Goal: Task Accomplishment & Management: Use online tool/utility

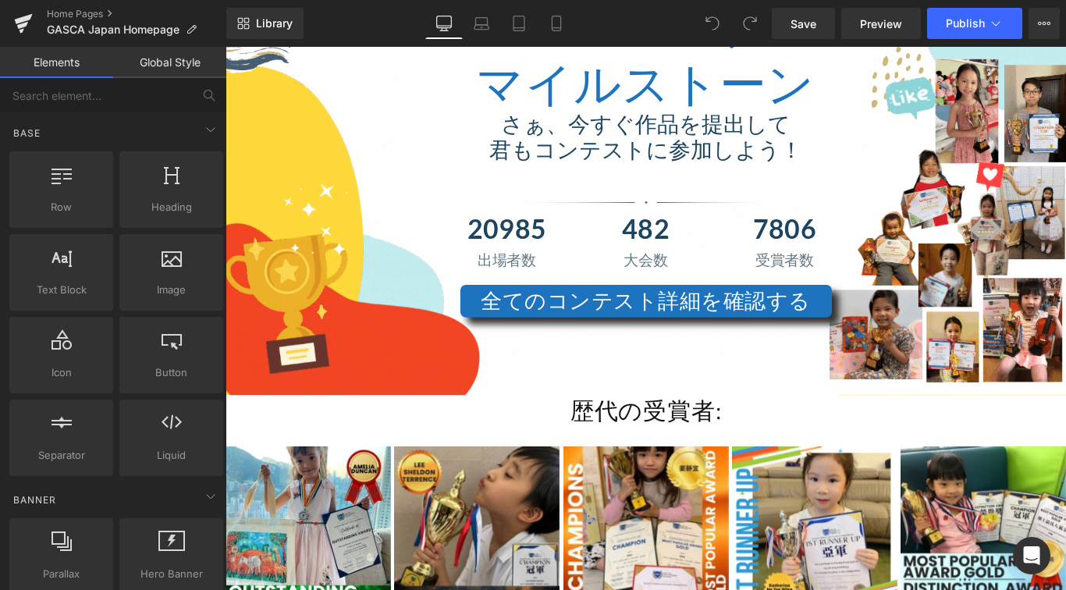
scroll to position [4201, 0]
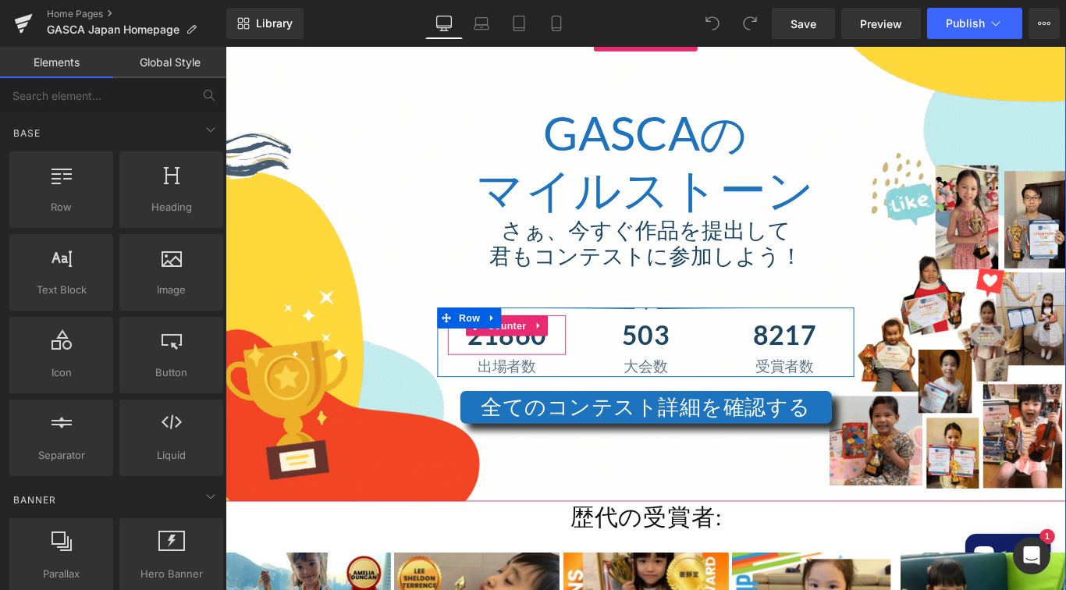
click at [558, 348] on span "Counter" at bounding box center [542, 359] width 52 height 23
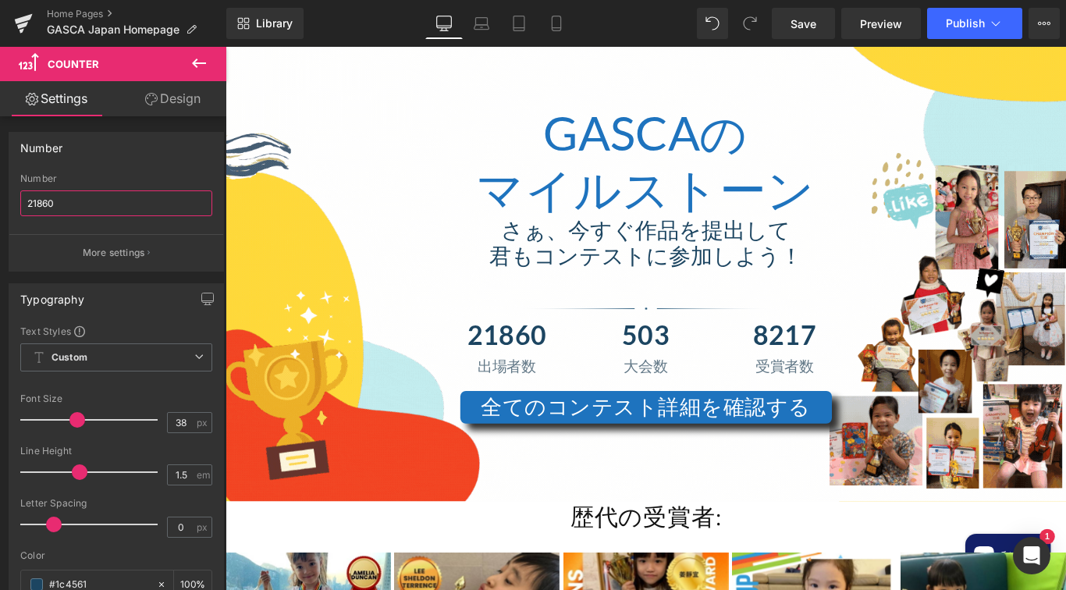
drag, startPoint x: 73, startPoint y: 202, endPoint x: -13, endPoint y: 202, distance: 86.6
click at [0, 202] on html "Counter You are previewing how the will restyle your page. You can not edit Ele…" at bounding box center [533, 295] width 1066 height 590
type input "31648"
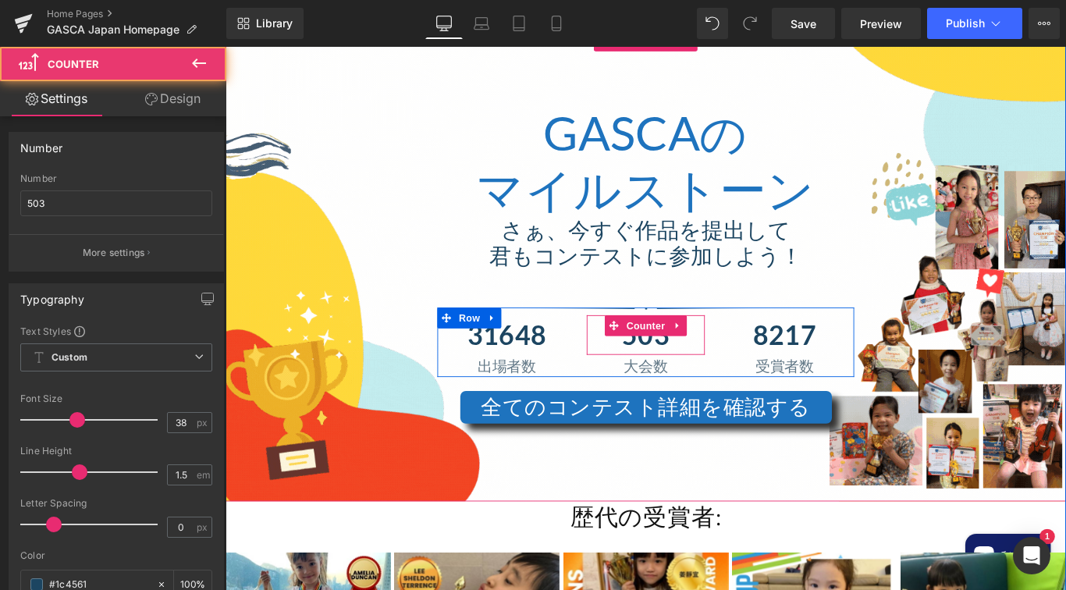
click at [713, 352] on span "503" at bounding box center [697, 370] width 53 height 36
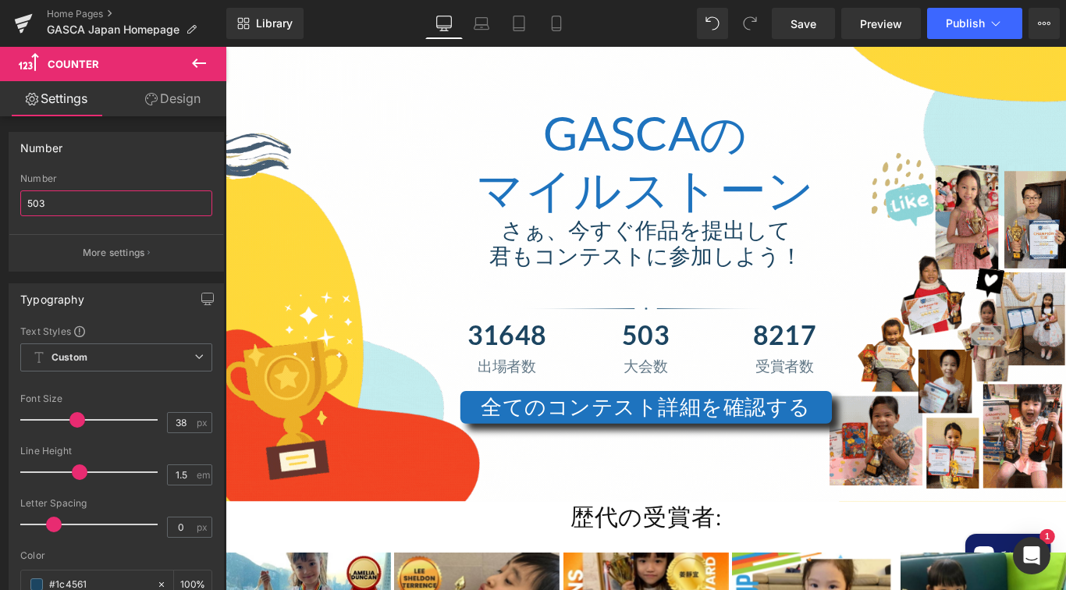
drag, startPoint x: 148, startPoint y: 205, endPoint x: -39, endPoint y: 198, distance: 187.4
click at [0, 198] on html "Counter You are previewing how the will restyle your page. You can not edit Ele…" at bounding box center [533, 295] width 1066 height 590
type input "634"
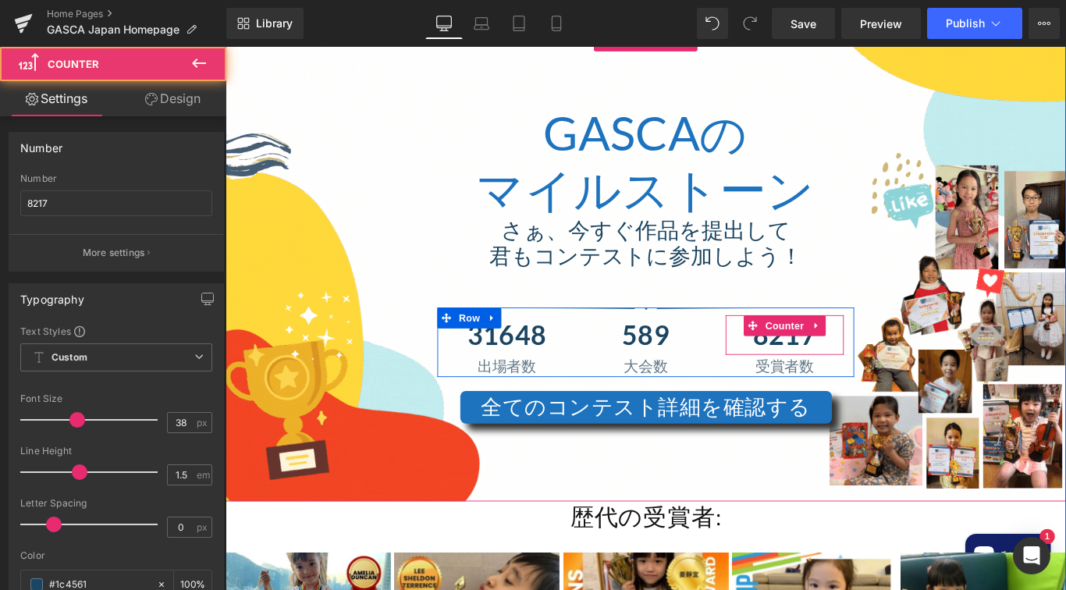
click at [840, 352] on span "8217" at bounding box center [854, 370] width 70 height 36
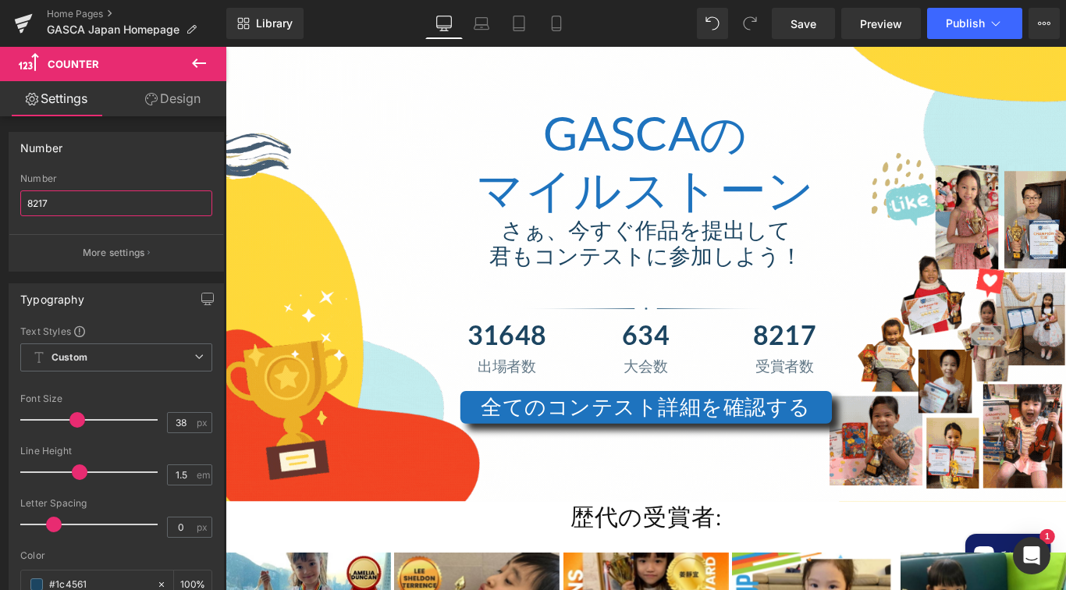
drag, startPoint x: 116, startPoint y: 202, endPoint x: -39, endPoint y: 194, distance: 154.8
click at [0, 194] on html "Counter You are previewing how the will restyle your page. You can not edit Ele…" at bounding box center [533, 295] width 1066 height 590
type input "18465"
click at [936, 27] on button "Publish" at bounding box center [974, 23] width 95 height 31
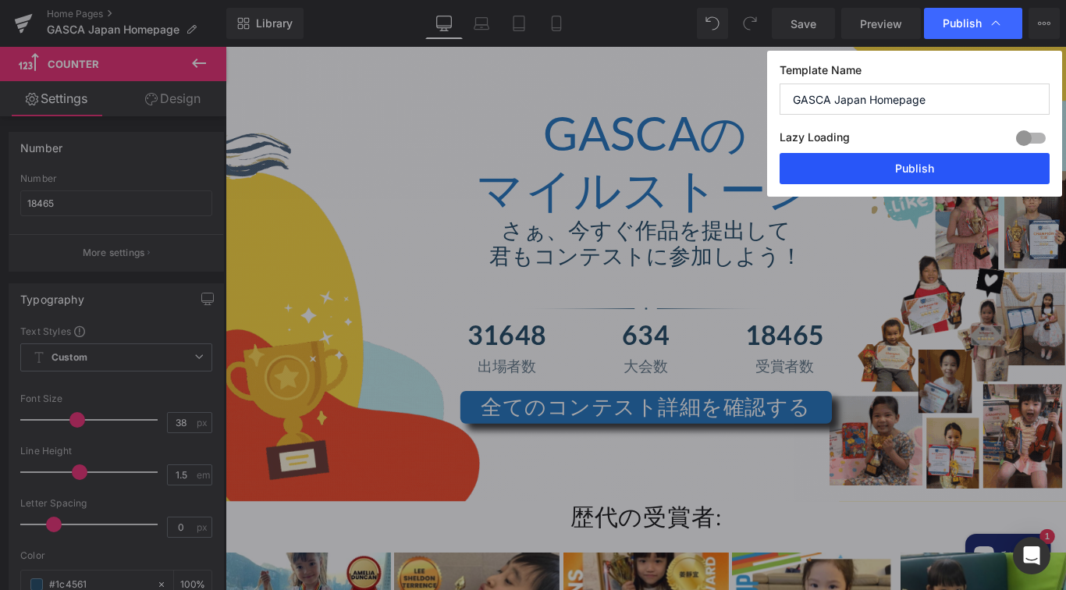
click at [883, 158] on button "Publish" at bounding box center [915, 168] width 270 height 31
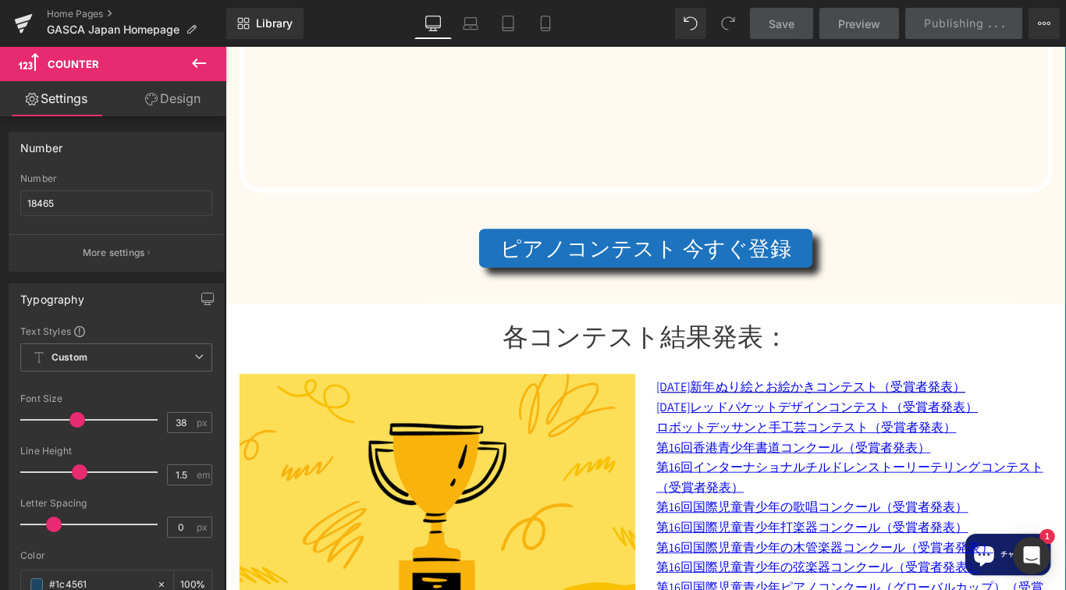
scroll to position [5417, 0]
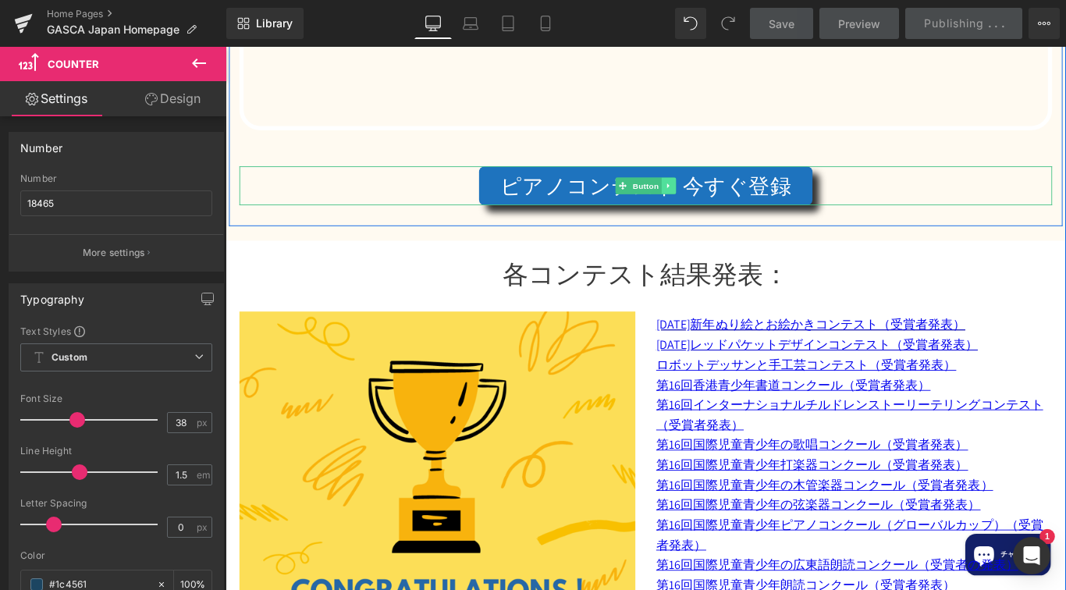
click at [724, 198] on icon at bounding box center [724, 202] width 9 height 9
click at [730, 198] on icon at bounding box center [731, 202] width 9 height 9
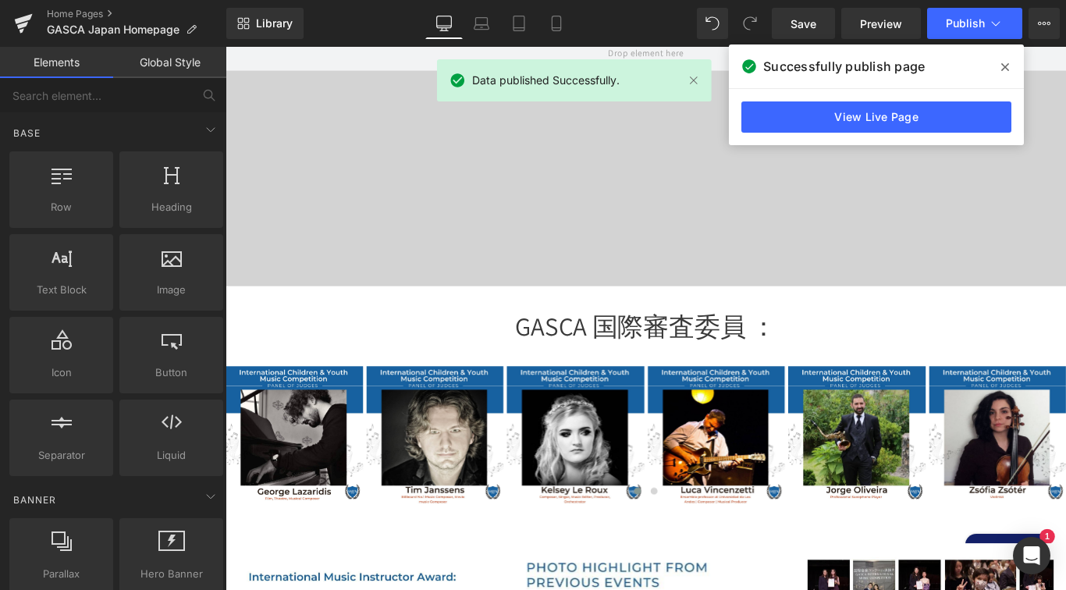
scroll to position [176, 0]
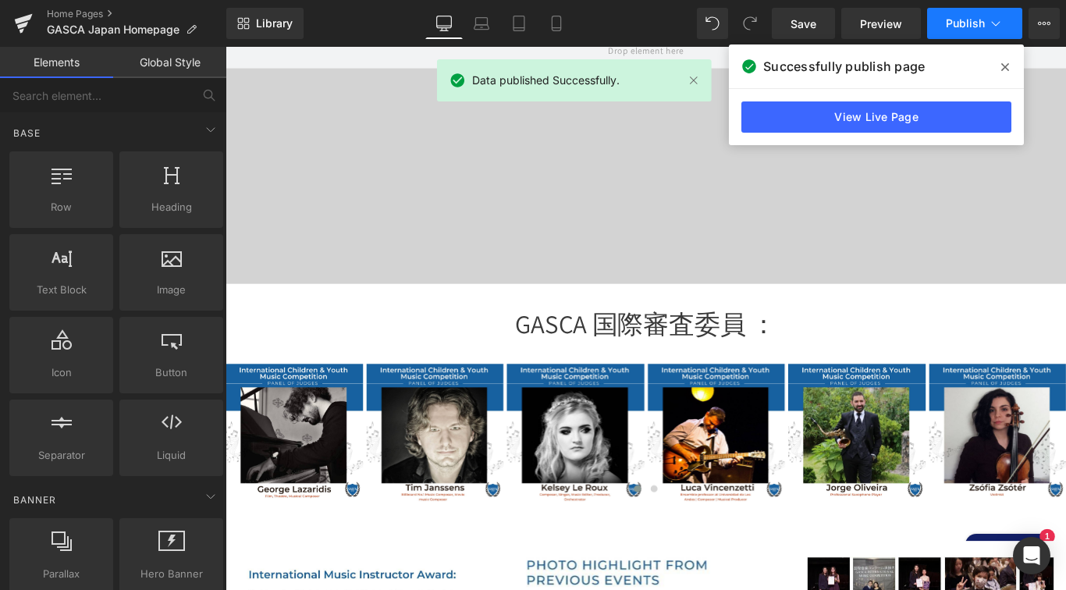
click at [972, 28] on span "Publish" at bounding box center [965, 23] width 39 height 12
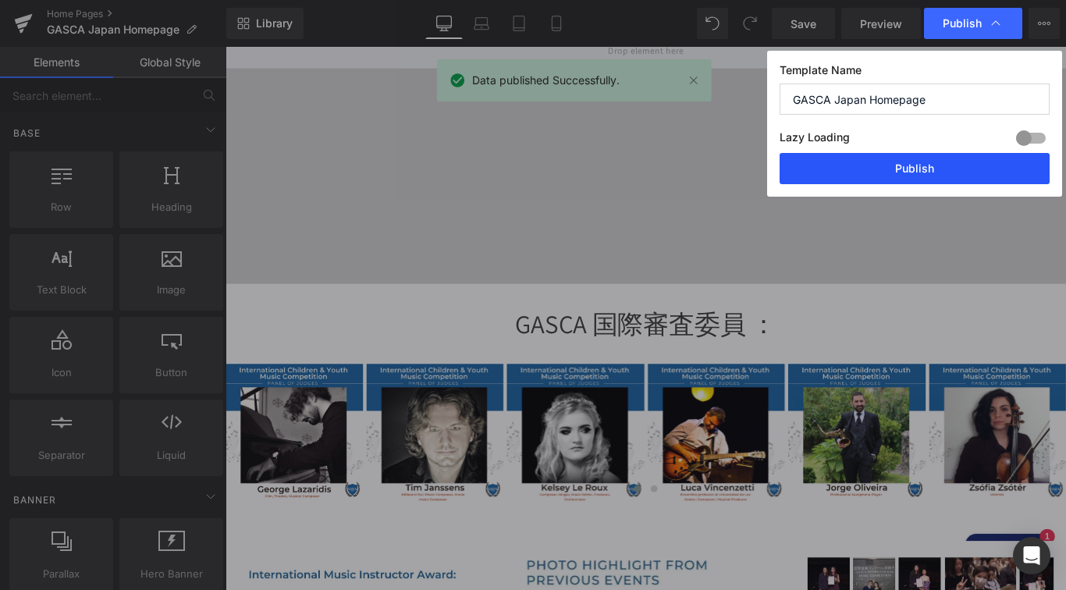
click at [924, 165] on button "Publish" at bounding box center [915, 168] width 270 height 31
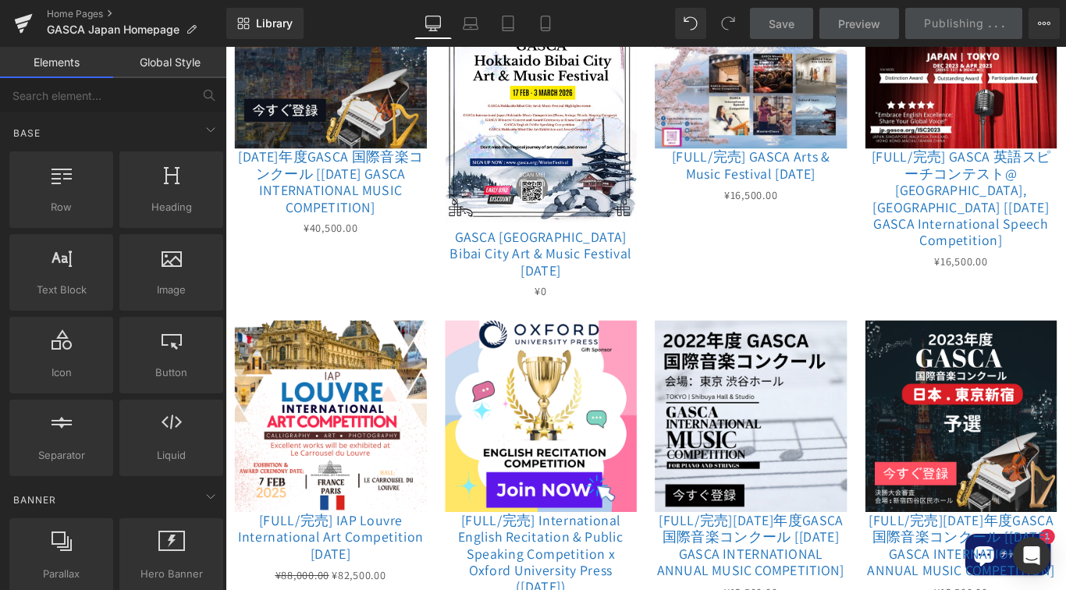
scroll to position [2056, 0]
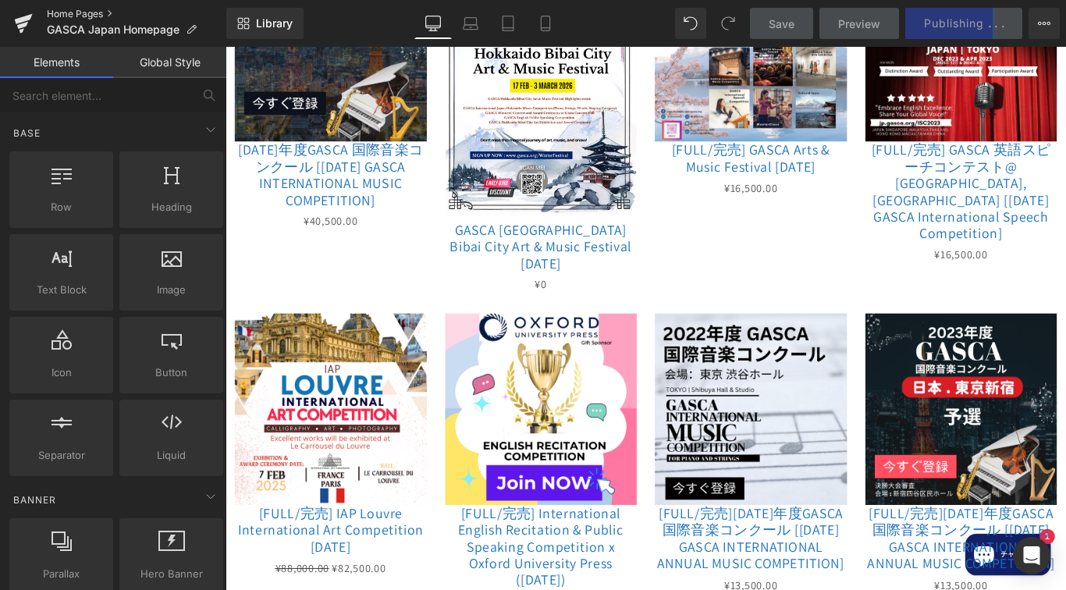
click at [81, 12] on link "Home Pages" at bounding box center [136, 14] width 179 height 12
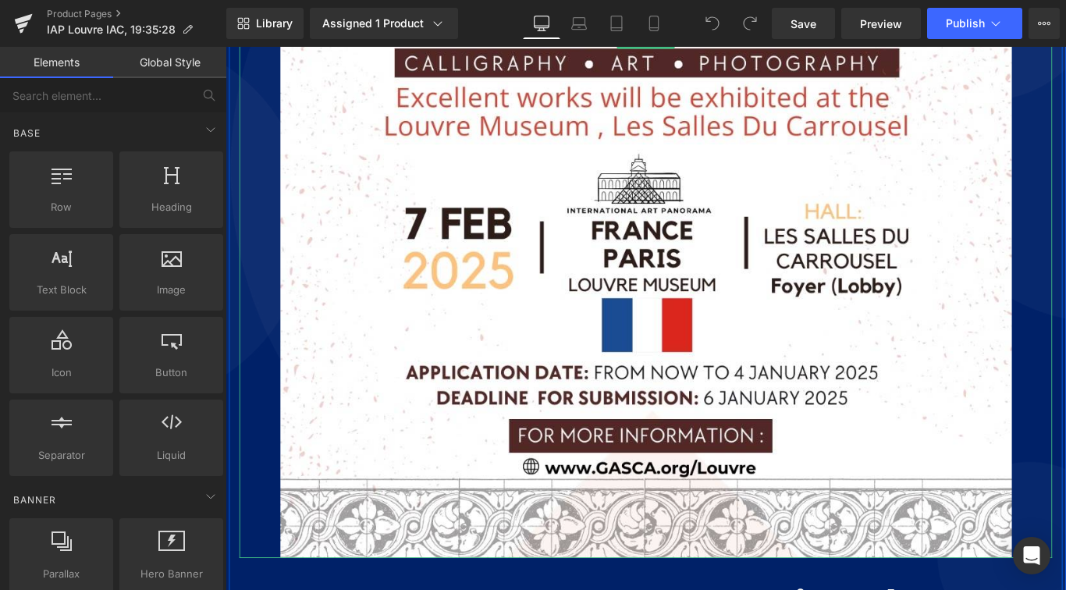
scroll to position [821, 0]
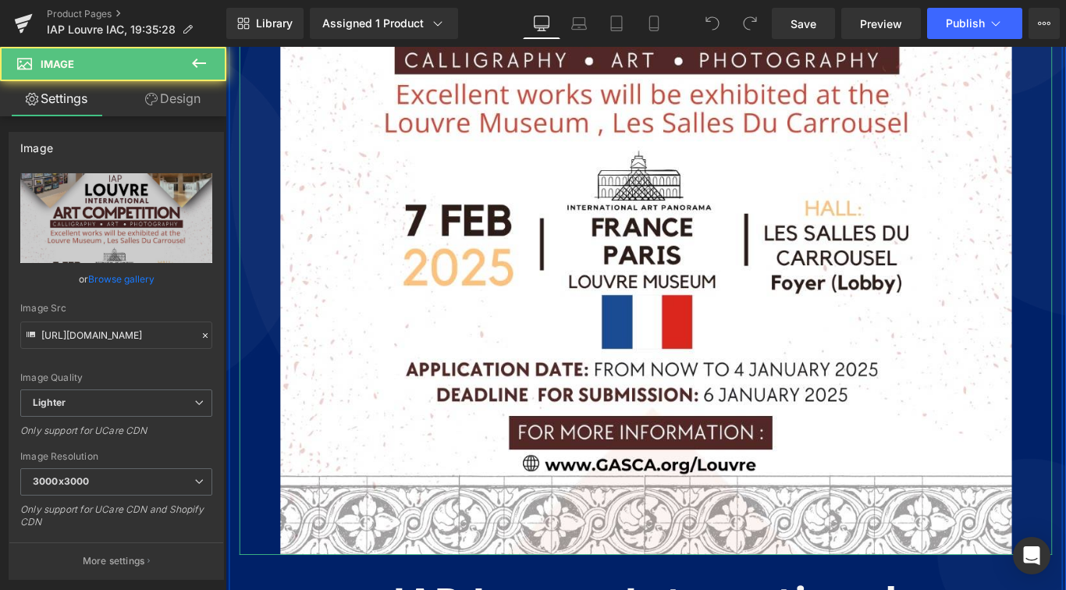
click at [577, 399] on img at bounding box center [698, 36] width 822 height 1163
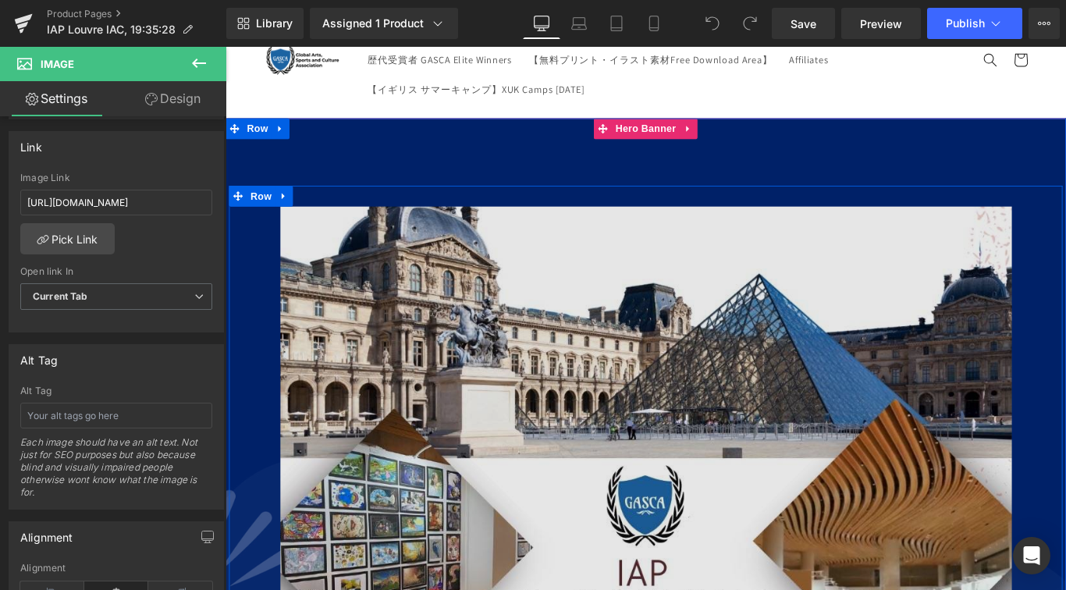
scroll to position [0, 0]
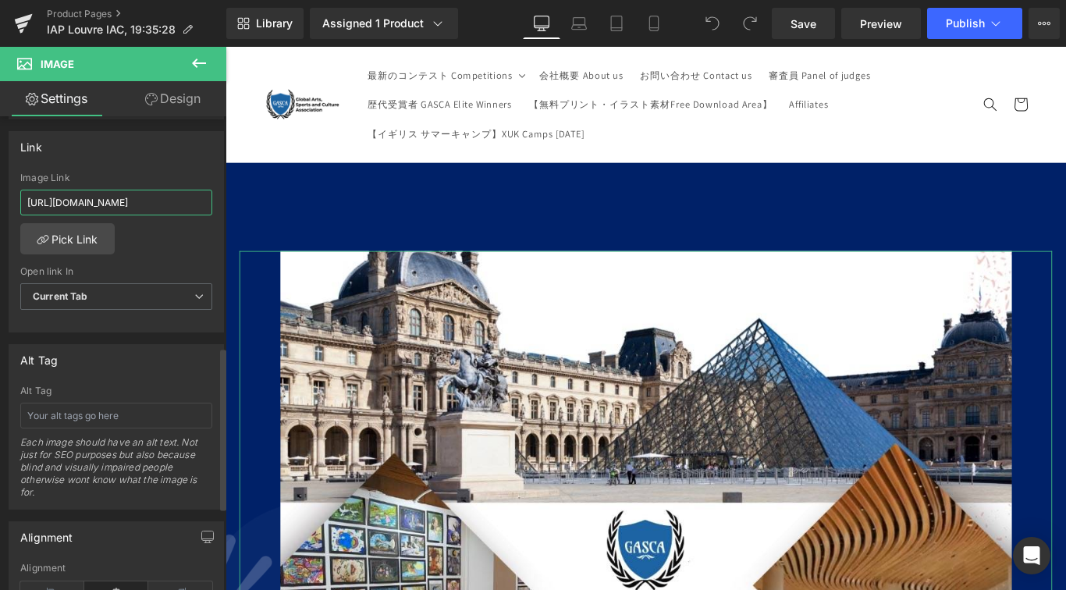
click at [151, 201] on input "[URL][DOMAIN_NAME]" at bounding box center [116, 203] width 192 height 26
drag, startPoint x: 197, startPoint y: 201, endPoint x: 25, endPoint y: 200, distance: 171.7
click at [25, 200] on input "[URL][DOMAIN_NAME]" at bounding box center [116, 203] width 192 height 26
click at [78, 16] on link "Product Pages" at bounding box center [136, 14] width 179 height 12
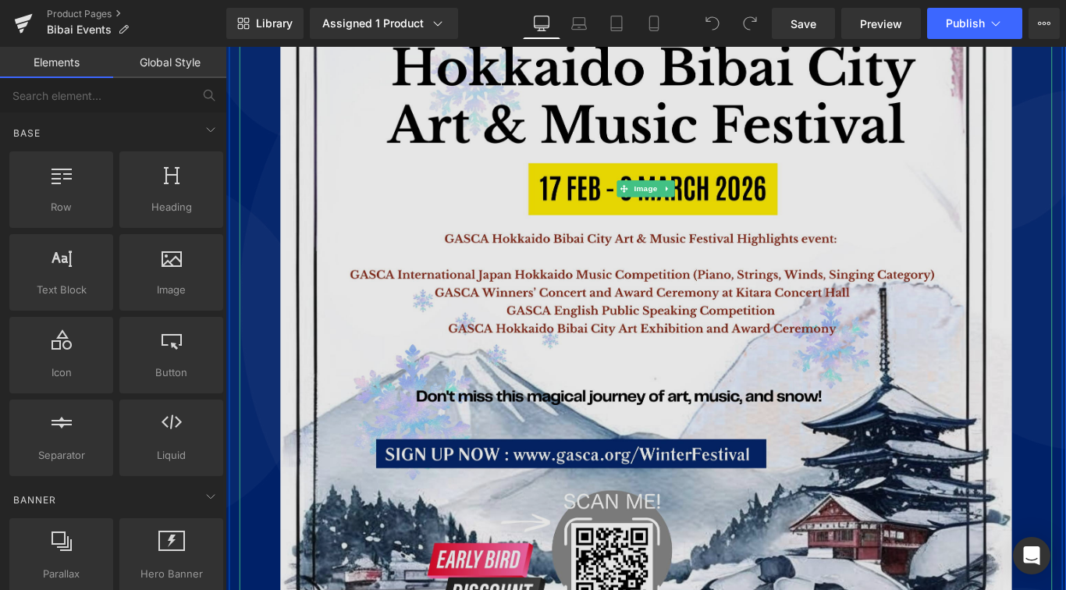
scroll to position [656, 0]
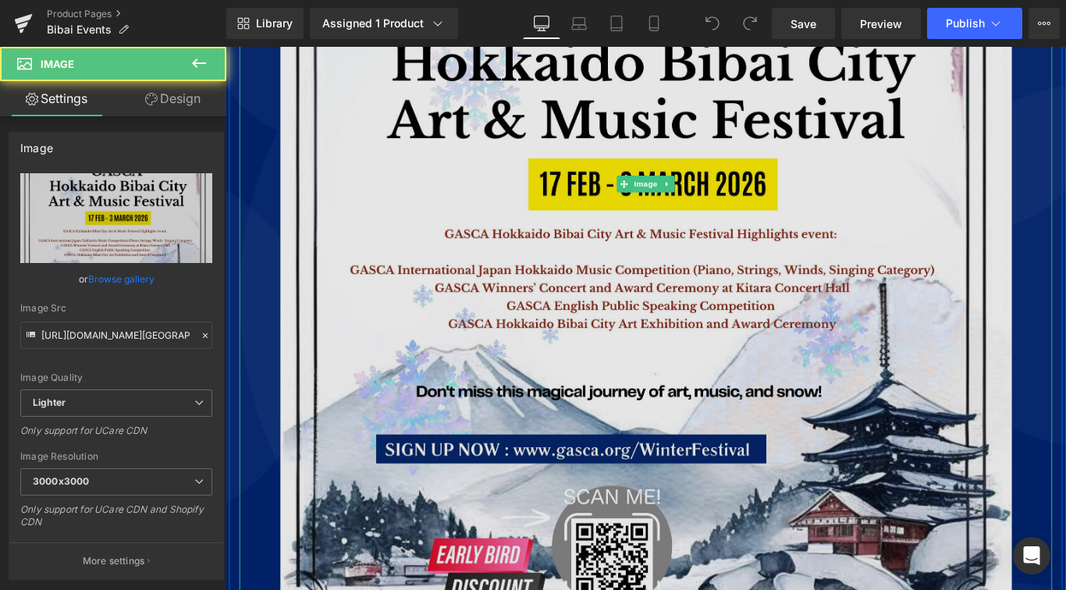
click at [485, 339] on img at bounding box center [698, 202] width 822 height 1162
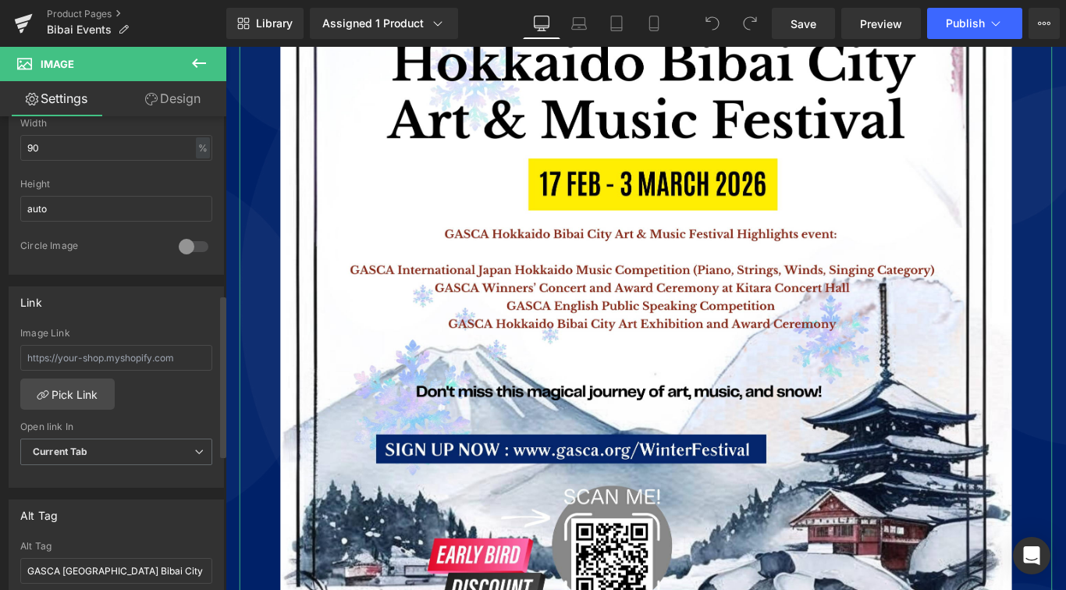
scroll to position [520, 0]
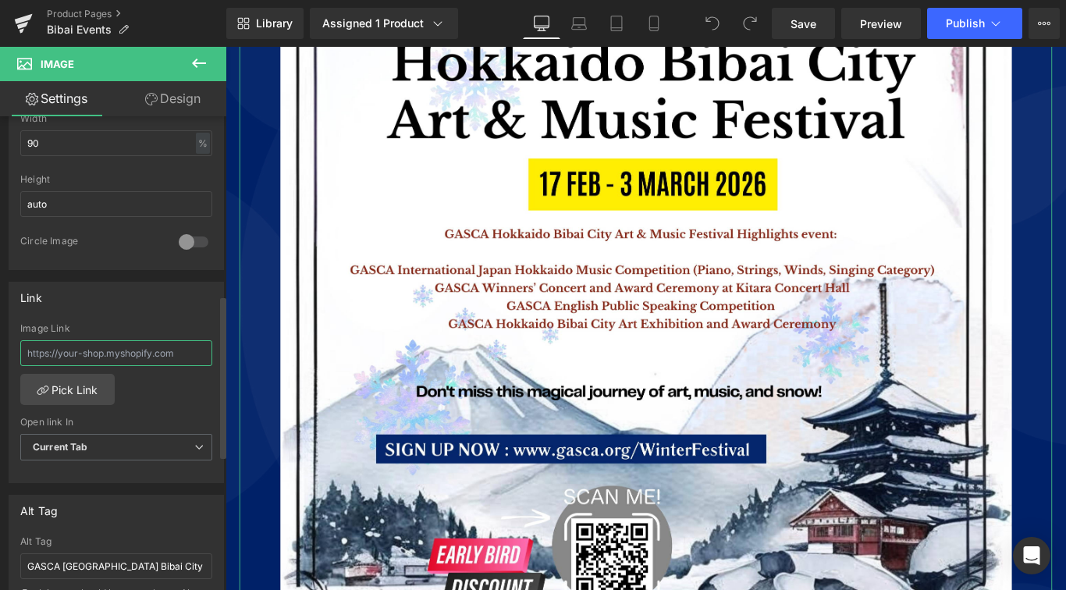
click at [136, 349] on input "text" at bounding box center [116, 353] width 192 height 26
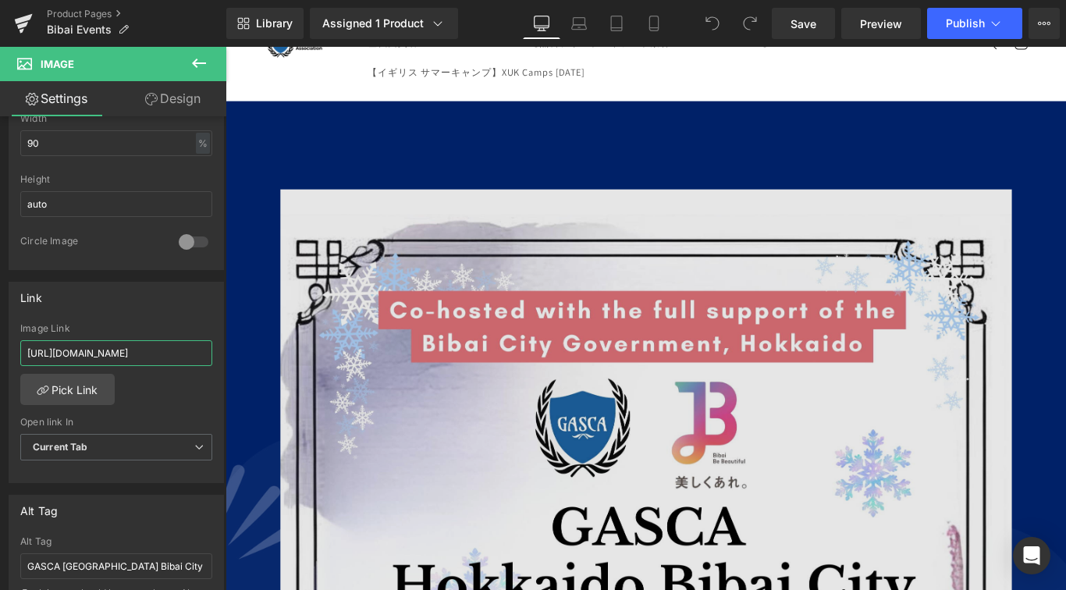
scroll to position [64, 0]
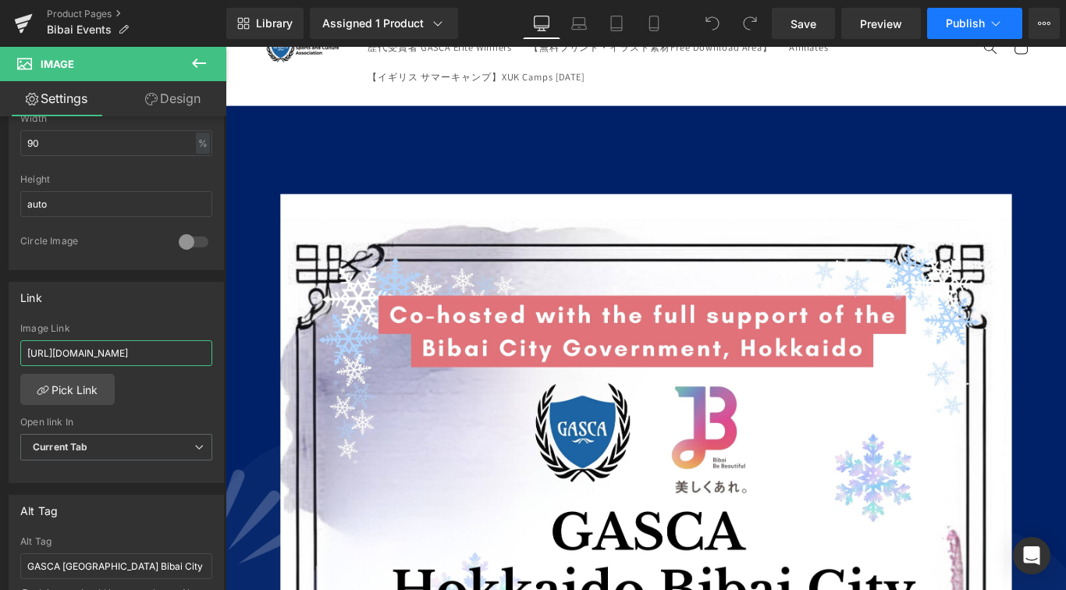
type input "[URL][DOMAIN_NAME]"
click at [989, 24] on icon at bounding box center [996, 24] width 16 height 16
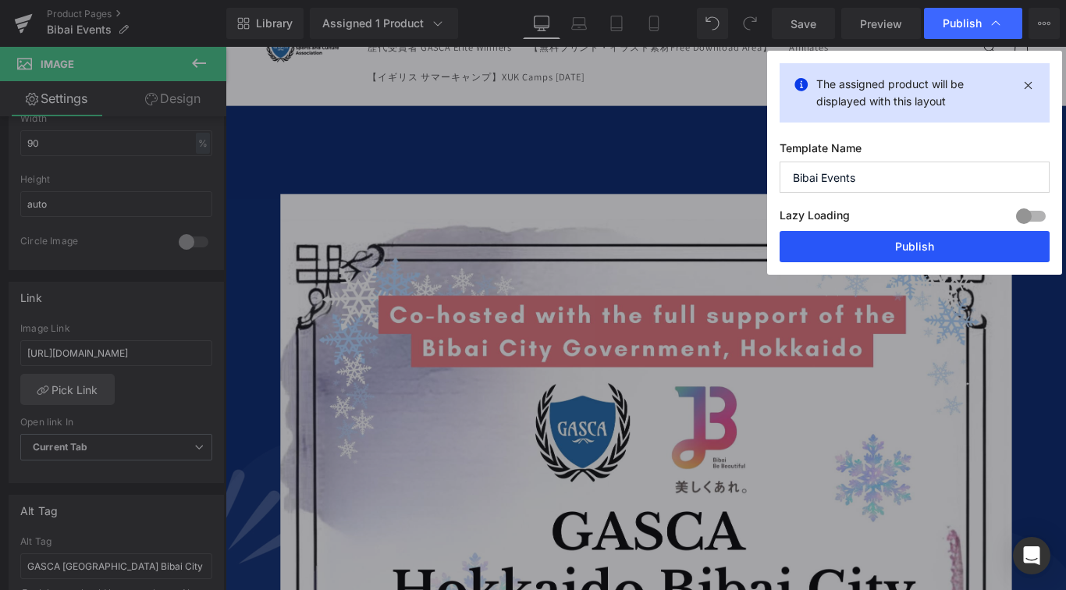
click at [901, 240] on button "Publish" at bounding box center [915, 246] width 270 height 31
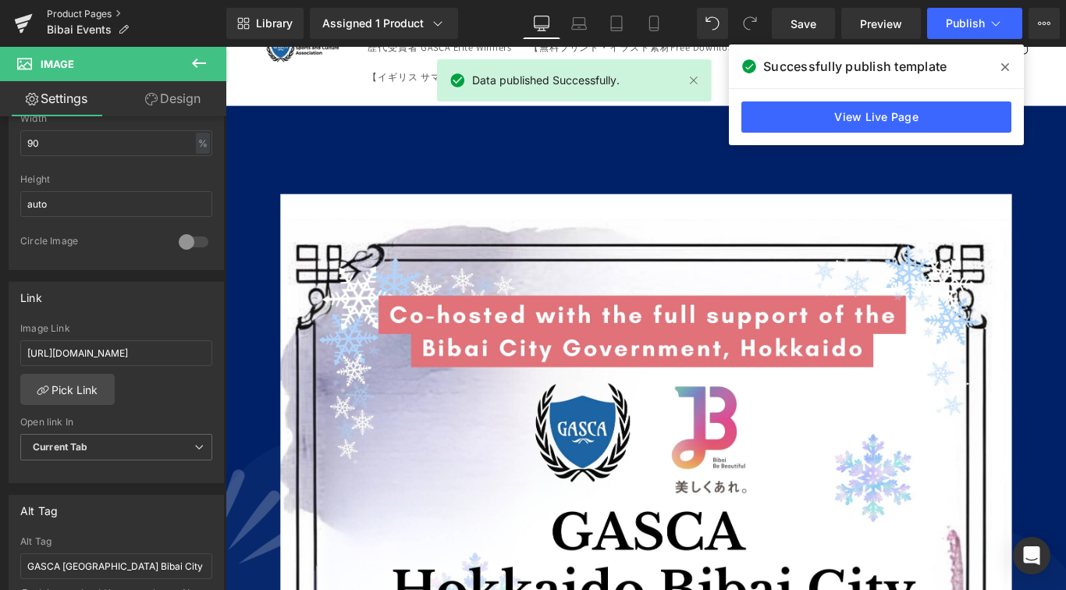
click at [75, 15] on link "Product Pages" at bounding box center [136, 14] width 179 height 12
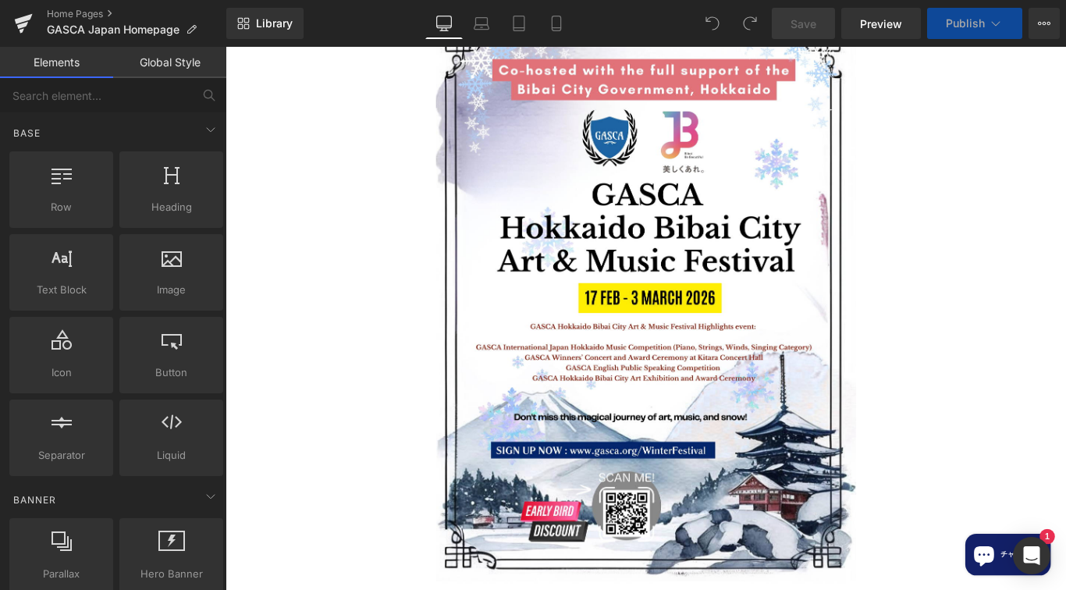
scroll to position [1260, 0]
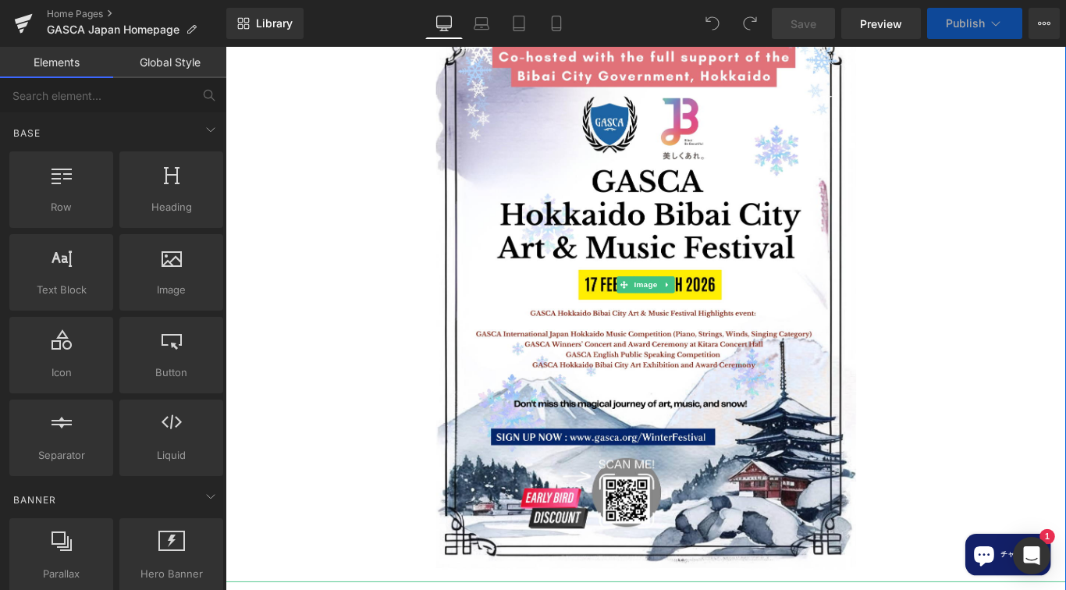
click at [739, 386] on img at bounding box center [698, 314] width 472 height 668
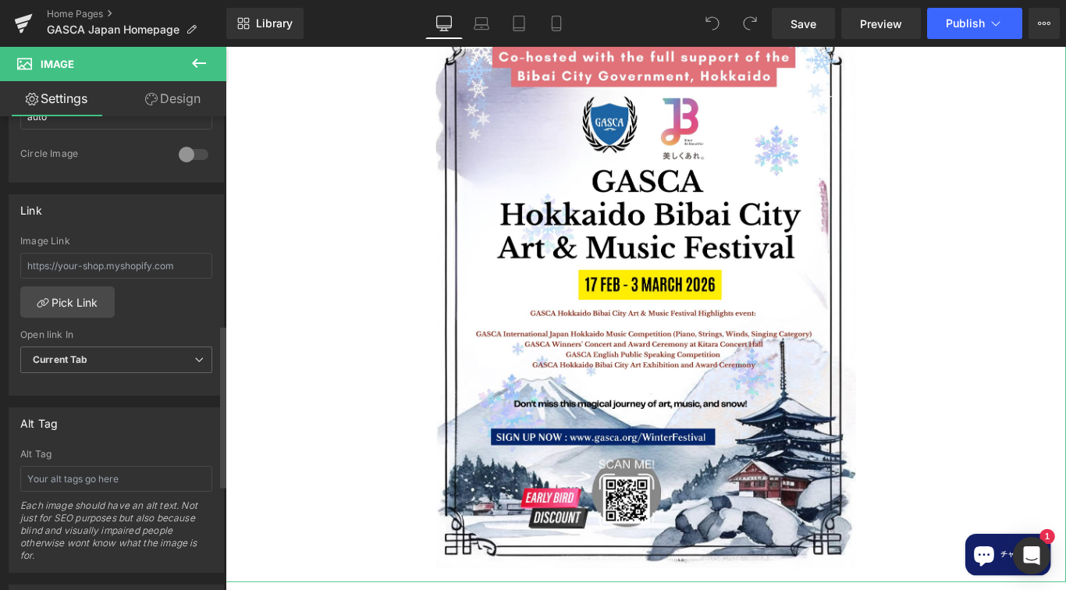
scroll to position [619, 0]
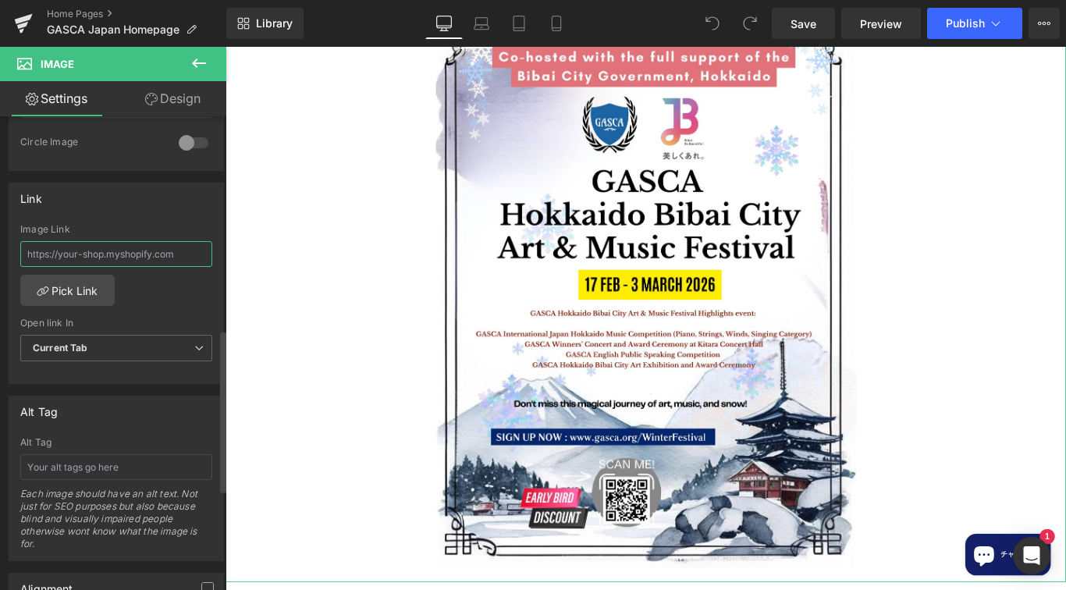
click at [110, 256] on input "text" at bounding box center [116, 254] width 192 height 26
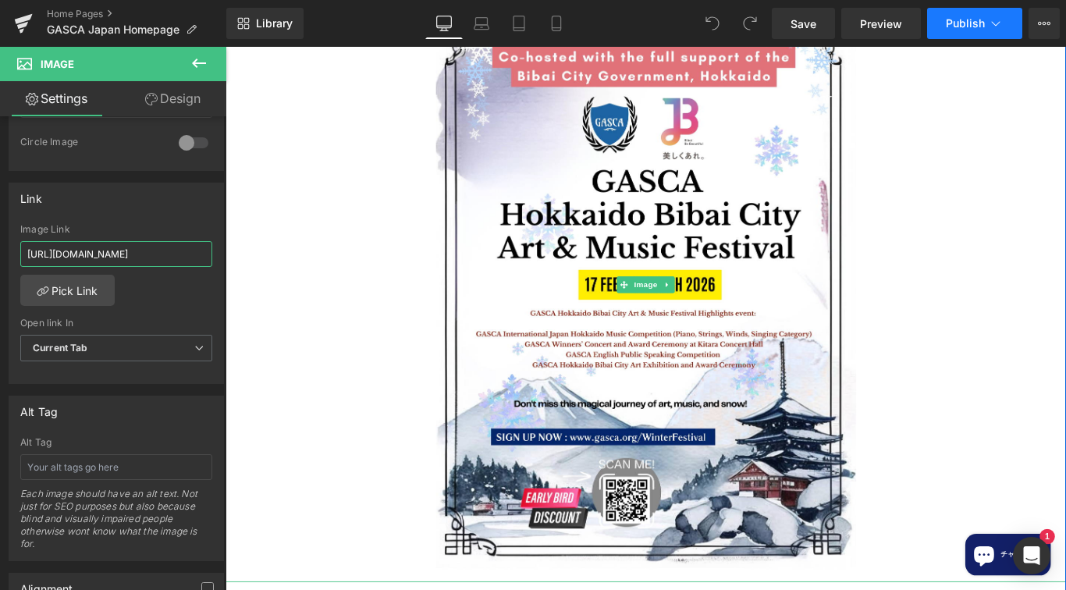
type input "[URL][DOMAIN_NAME]"
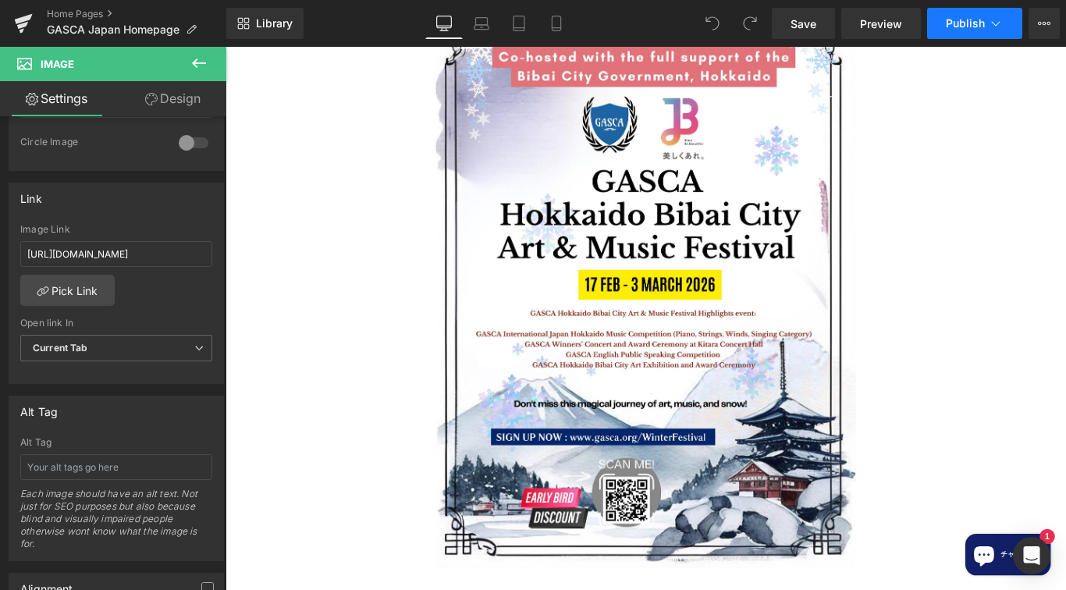
drag, startPoint x: 798, startPoint y: 1, endPoint x: 948, endPoint y: 27, distance: 152.2
click at [948, 27] on span "Publish" at bounding box center [965, 23] width 39 height 12
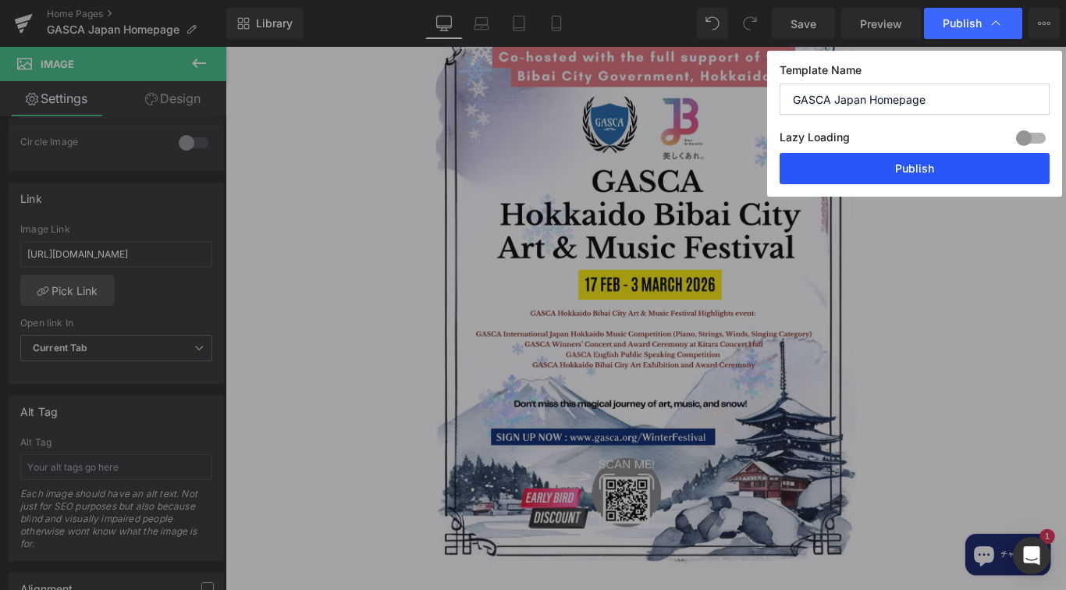
click at [945, 162] on button "Publish" at bounding box center [915, 168] width 270 height 31
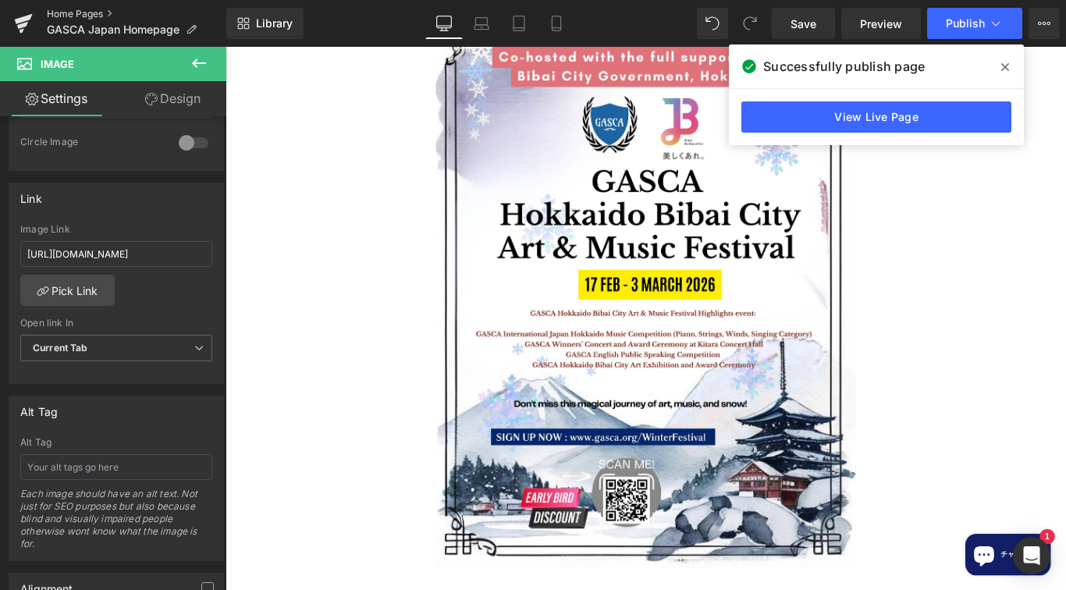
click at [61, 10] on link "Home Pages" at bounding box center [136, 14] width 179 height 12
